Goal: Information Seeking & Learning: Learn about a topic

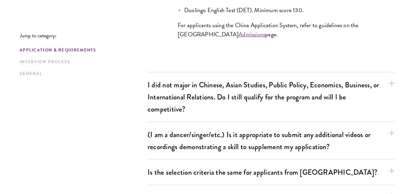
scroll to position [787, 0]
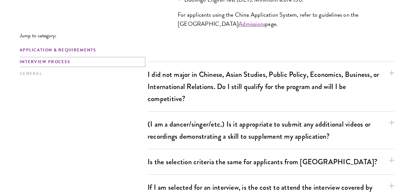
click at [81, 63] on link "Interview Process" at bounding box center [82, 62] width 124 height 7
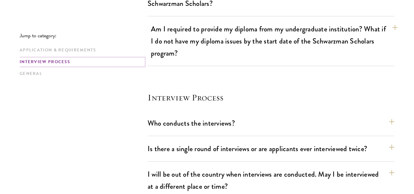
scroll to position [984, 0]
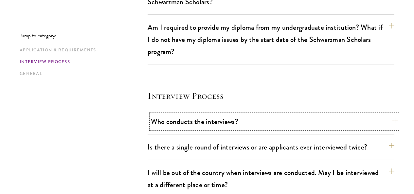
click at [191, 114] on button "Who conducts the interviews?" at bounding box center [274, 121] width 247 height 15
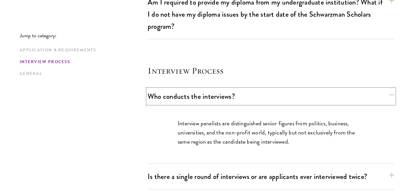
scroll to position [852, 0]
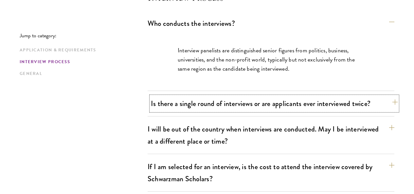
click at [196, 96] on button "Is there a single round of interviews or are applicants ever interviewed twice?" at bounding box center [274, 103] width 247 height 15
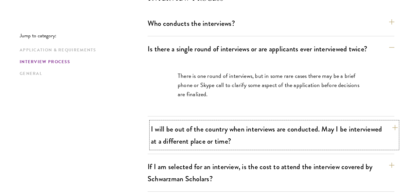
click at [209, 122] on button "I will be out of the country when interviews are conducted. May I be interviewe…" at bounding box center [274, 135] width 247 height 27
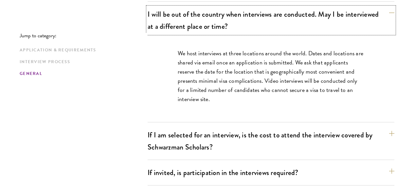
scroll to position [918, 0]
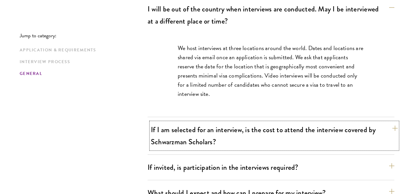
click at [192, 122] on button "If I am selected for an interview, is the cost to attend the interview covered …" at bounding box center [274, 135] width 247 height 27
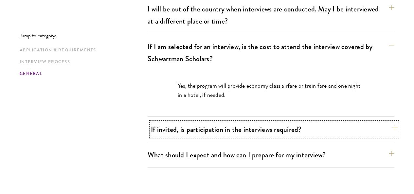
click at [231, 122] on button "If invited, is participation in the interviews required?" at bounding box center [274, 129] width 247 height 15
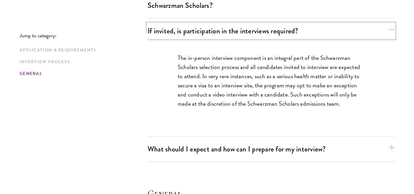
scroll to position [983, 0]
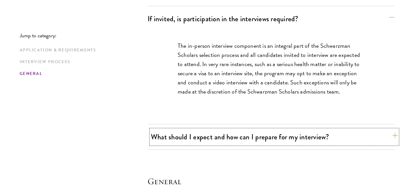
click at [212, 130] on button "What should I expect and how can I prepare for my interview?" at bounding box center [274, 137] width 247 height 15
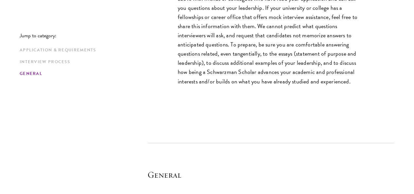
scroll to position [1343, 0]
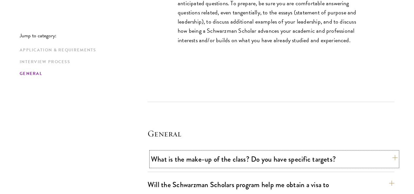
click at [207, 152] on button "What is the make-up of the class? Do you have specific targets?" at bounding box center [274, 159] width 247 height 15
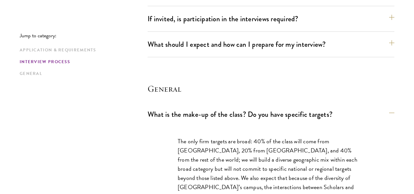
scroll to position [754, 0]
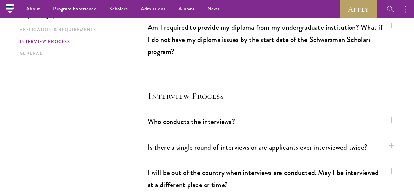
scroll to position [589, 0]
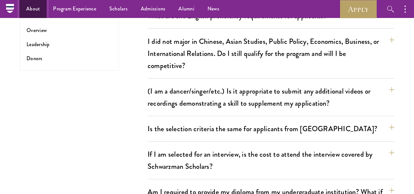
click at [31, 9] on link "About" at bounding box center [33, 9] width 27 height 18
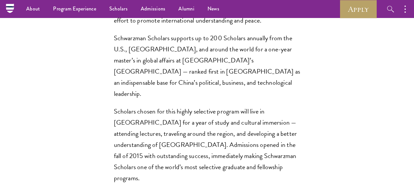
scroll to position [458, 0]
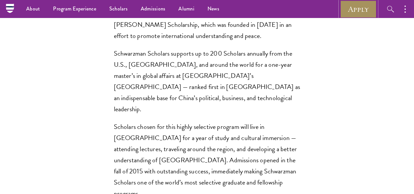
drag, startPoint x: 364, startPoint y: 7, endPoint x: 358, endPoint y: 6, distance: 5.9
click at [364, 7] on link "Apply" at bounding box center [358, 9] width 37 height 18
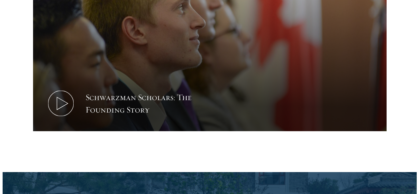
scroll to position [884, 0]
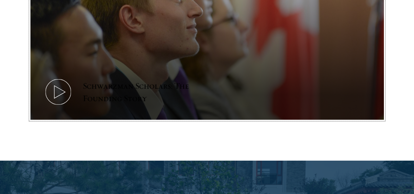
click at [164, 83] on button "Schwarzman Scholars: The Founding Story" at bounding box center [207, 20] width 354 height 199
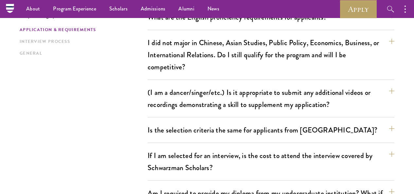
scroll to position [589, 0]
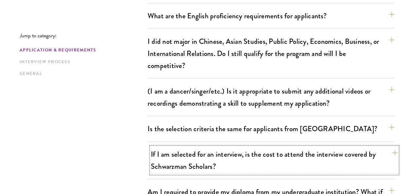
click at [212, 147] on button "If I am selected for an interview, is the cost to attend the interview covered …" at bounding box center [274, 160] width 247 height 27
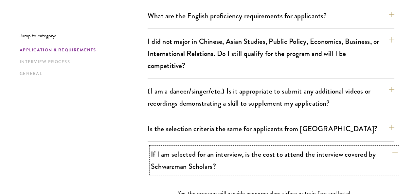
drag, startPoint x: 159, startPoint y: 100, endPoint x: 190, endPoint y: 111, distance: 32.3
click at [190, 147] on button "If I am selected for an interview, is the cost to attend the interview covered …" at bounding box center [274, 160] width 247 height 27
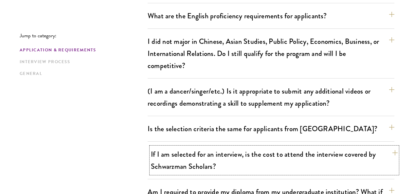
drag, startPoint x: 190, startPoint y: 111, endPoint x: 175, endPoint y: 99, distance: 18.9
click at [175, 147] on button "If I am selected for an interview, is the cost to attend the interview covered …" at bounding box center [274, 160] width 247 height 27
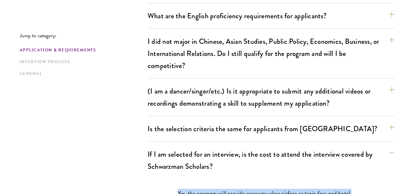
drag, startPoint x: 191, startPoint y: 137, endPoint x: 246, endPoint y: 146, distance: 56.0
copy p "Yes, the program will provide economy class airfare or train fare and hotel acc…"
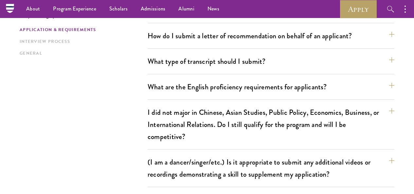
scroll to position [491, 0]
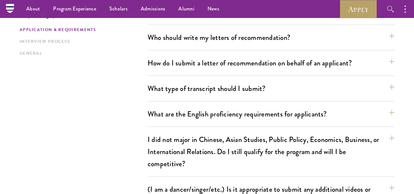
click at [11, 6] on nav "About Overview Leadership Donors Program Experience Overview Curriculum Student…" at bounding box center [145, 9] width 270 height 18
